Goal: Navigation & Orientation: Find specific page/section

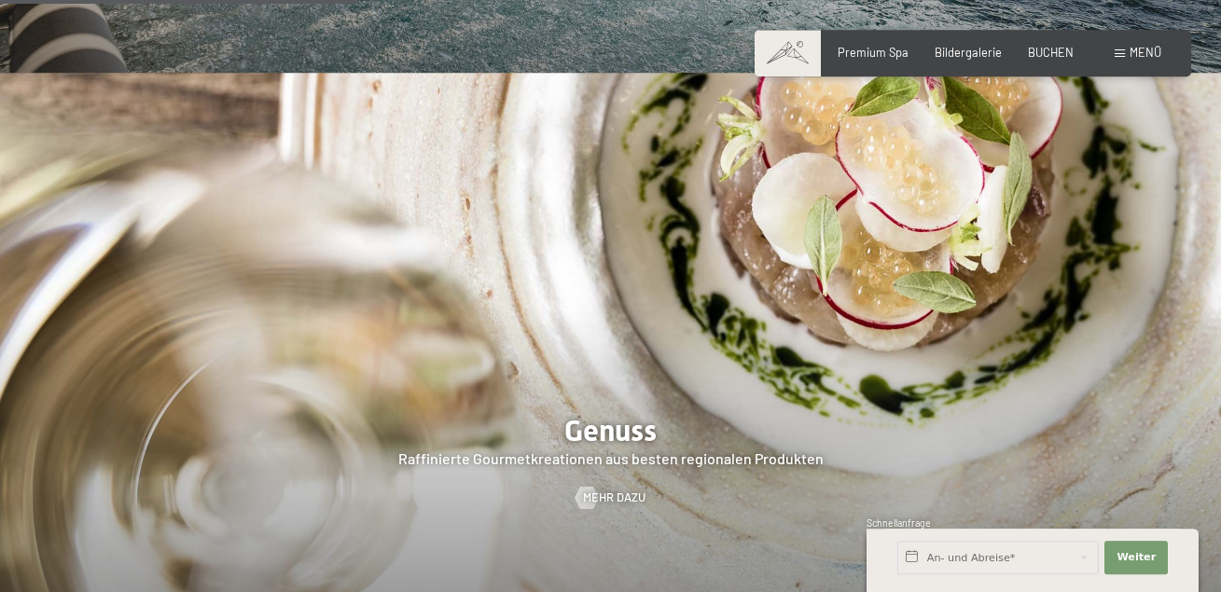
scroll to position [2379, 0]
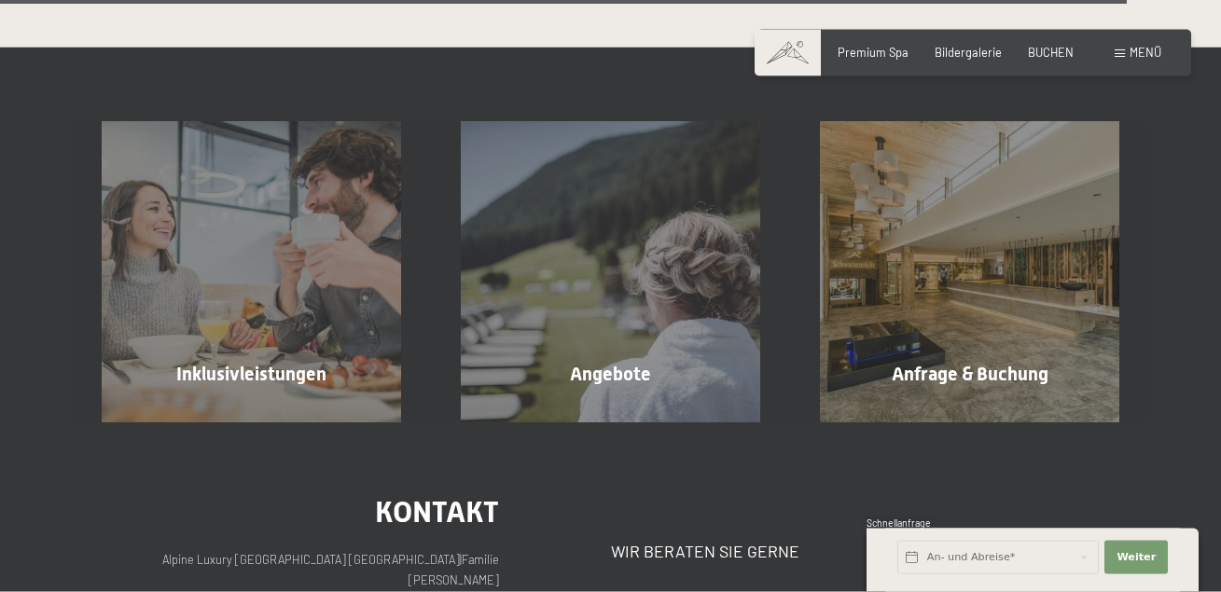
scroll to position [4472, 0]
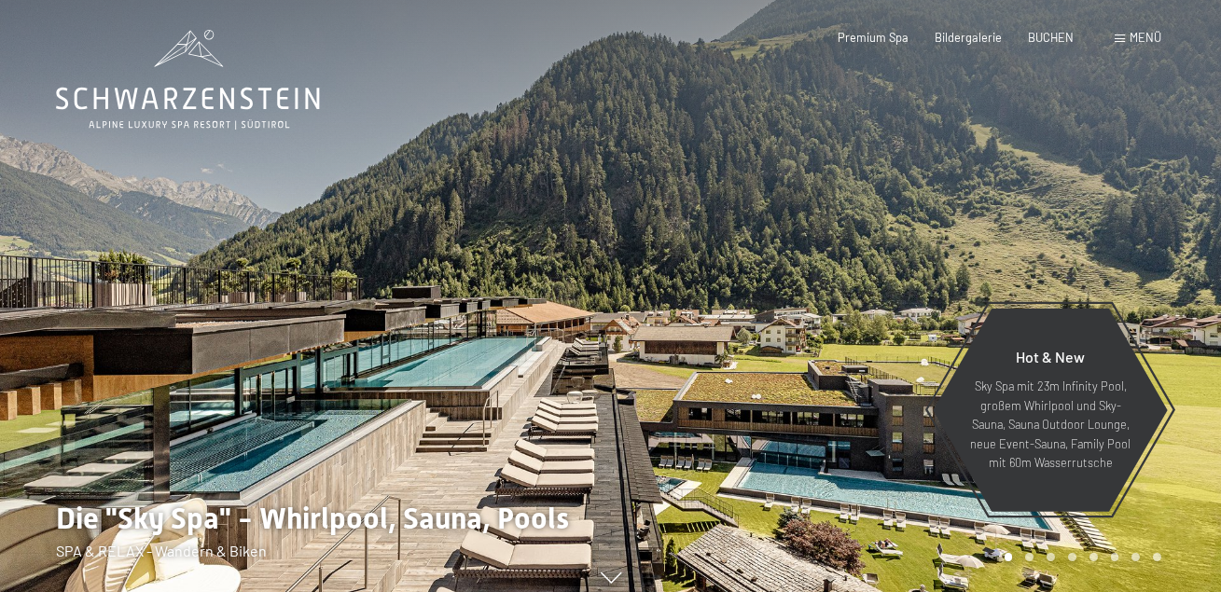
click at [1153, 35] on span "Menü" at bounding box center [1146, 37] width 32 height 15
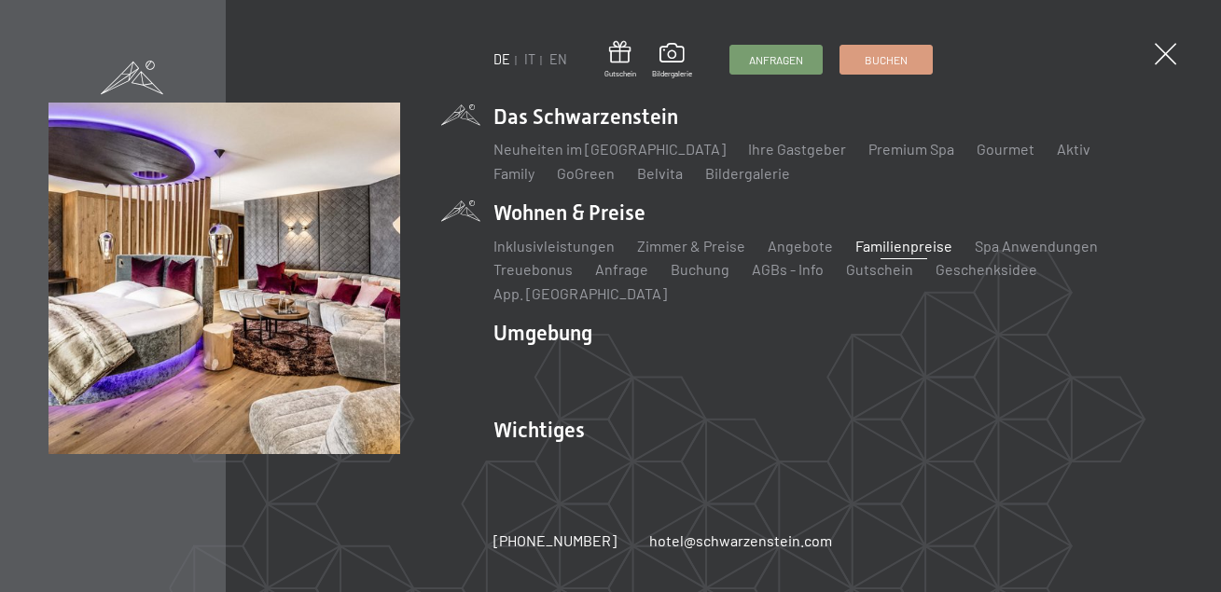
click at [897, 255] on link "Familienpreise" at bounding box center [903, 246] width 97 height 18
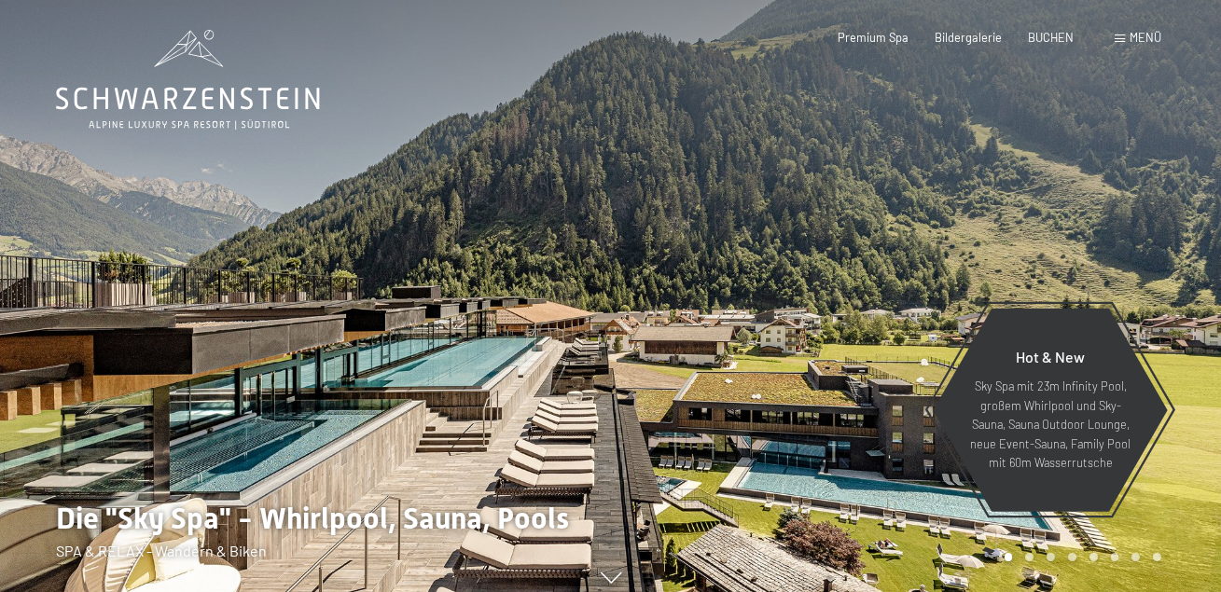
click at [1140, 39] on span "Menü" at bounding box center [1146, 37] width 32 height 15
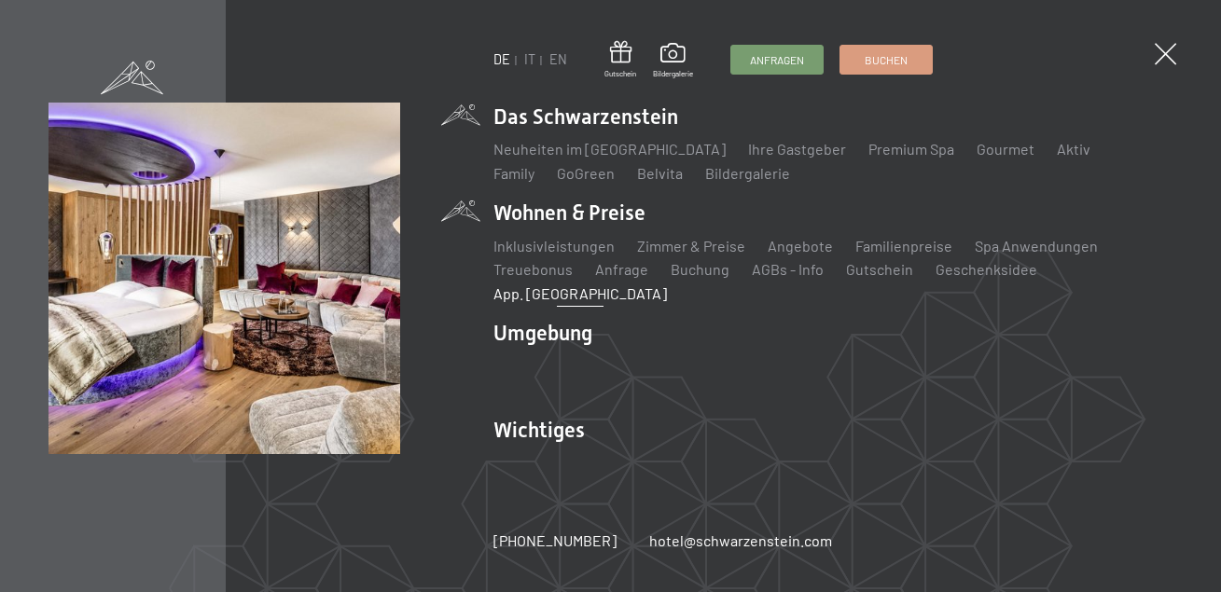
click at [667, 285] on link "App. [GEOGRAPHIC_DATA]" at bounding box center [581, 294] width 174 height 18
